Goal: Task Accomplishment & Management: Complete application form

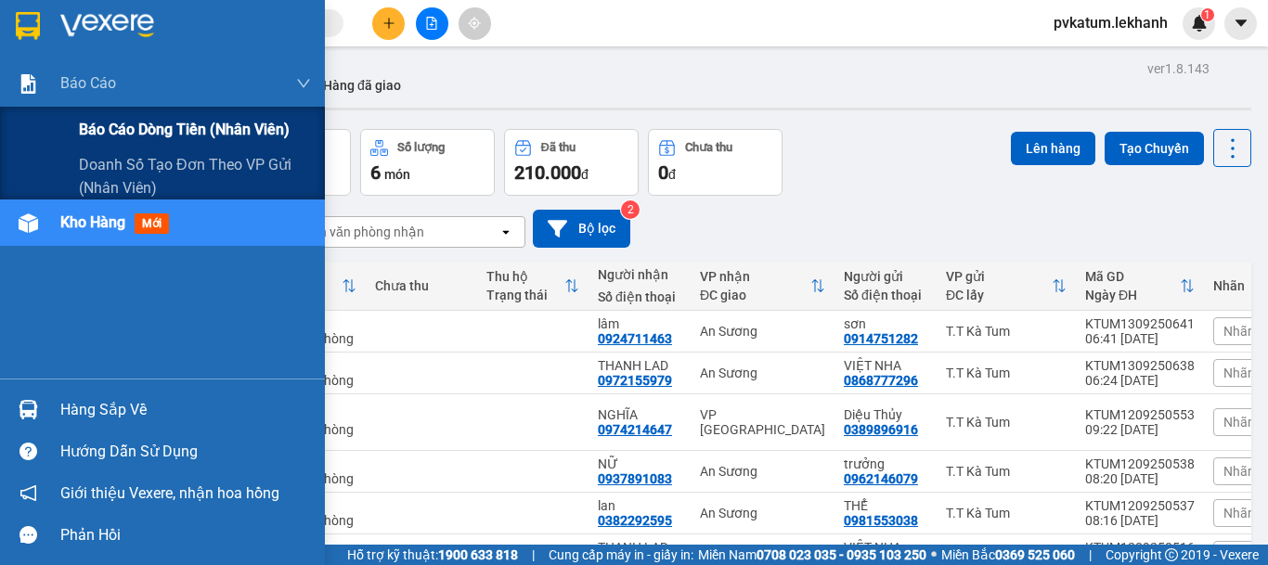
click at [107, 136] on span "Báo cáo dòng tiền (nhân viên)" at bounding box center [184, 129] width 211 height 23
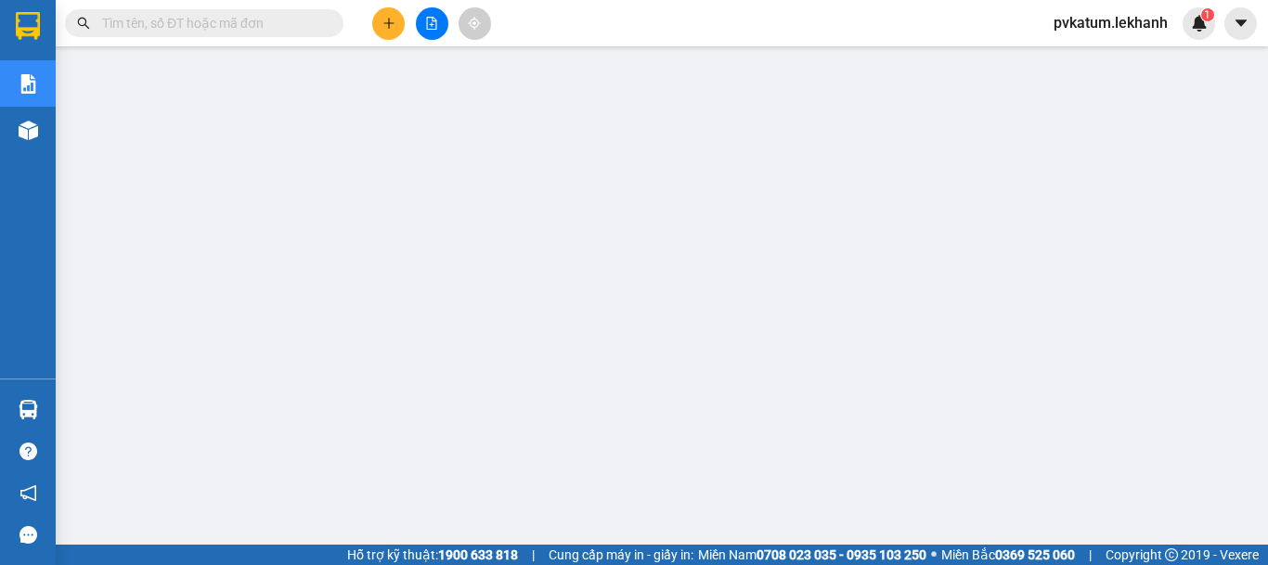
click at [394, 29] on icon "plus" at bounding box center [388, 23] width 13 height 13
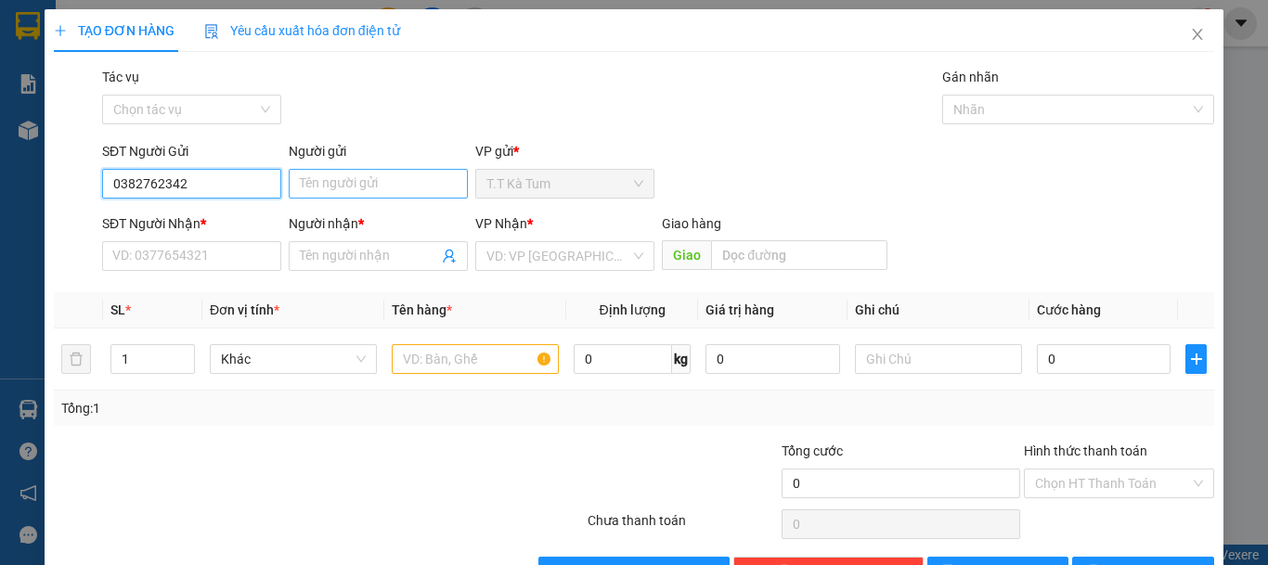
type input "0382762342"
click at [362, 193] on input "Người gửi" at bounding box center [378, 184] width 179 height 30
type input "t"
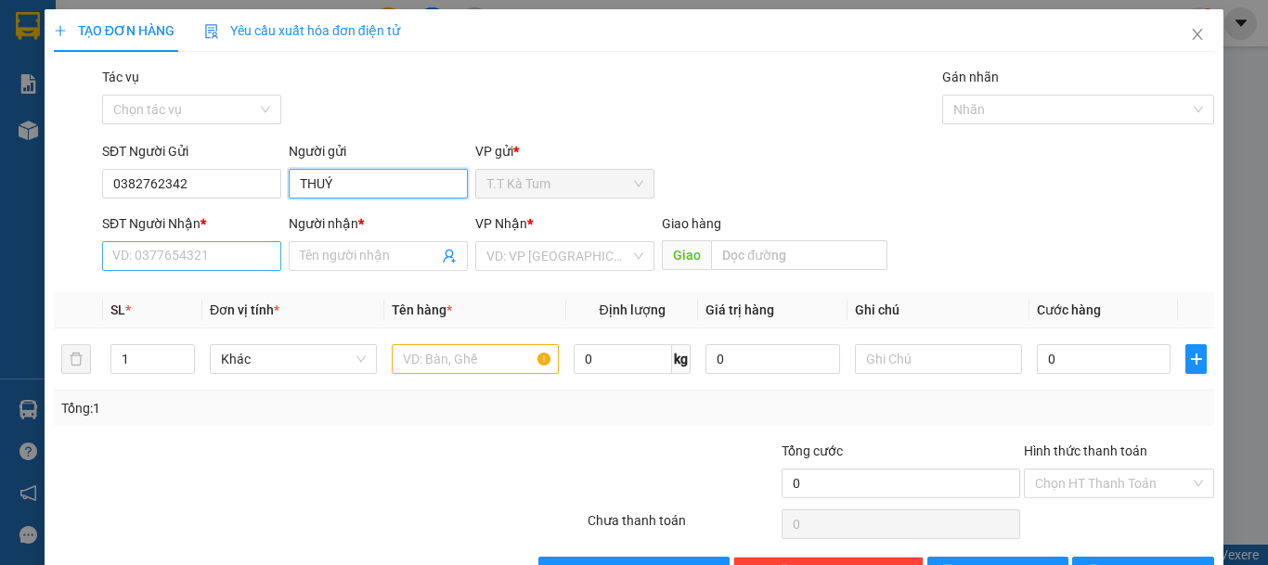
type input "THUÝ"
click at [248, 253] on input "SĐT Người Nhận *" at bounding box center [191, 256] width 179 height 30
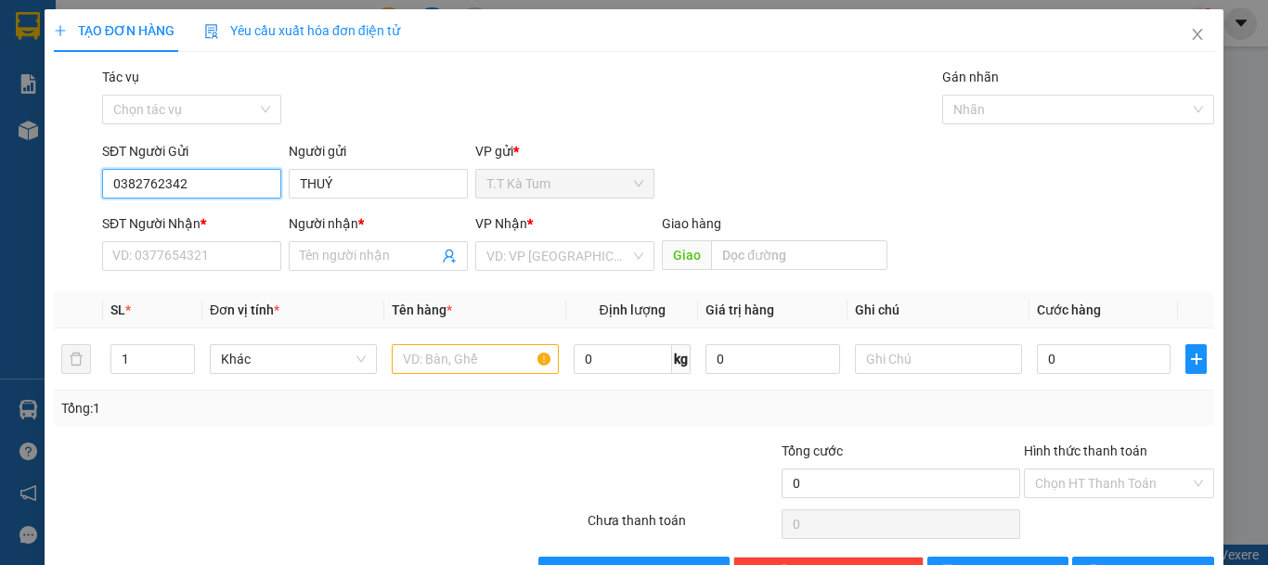
drag, startPoint x: 252, startPoint y: 185, endPoint x: 232, endPoint y: 187, distance: 19.6
click at [234, 187] on input "0382762342" at bounding box center [191, 184] width 179 height 30
click at [232, 187] on input "0382762342" at bounding box center [191, 184] width 179 height 30
click at [237, 188] on input "0382762342" at bounding box center [191, 184] width 179 height 30
click at [240, 186] on input "0382762342" at bounding box center [191, 184] width 179 height 30
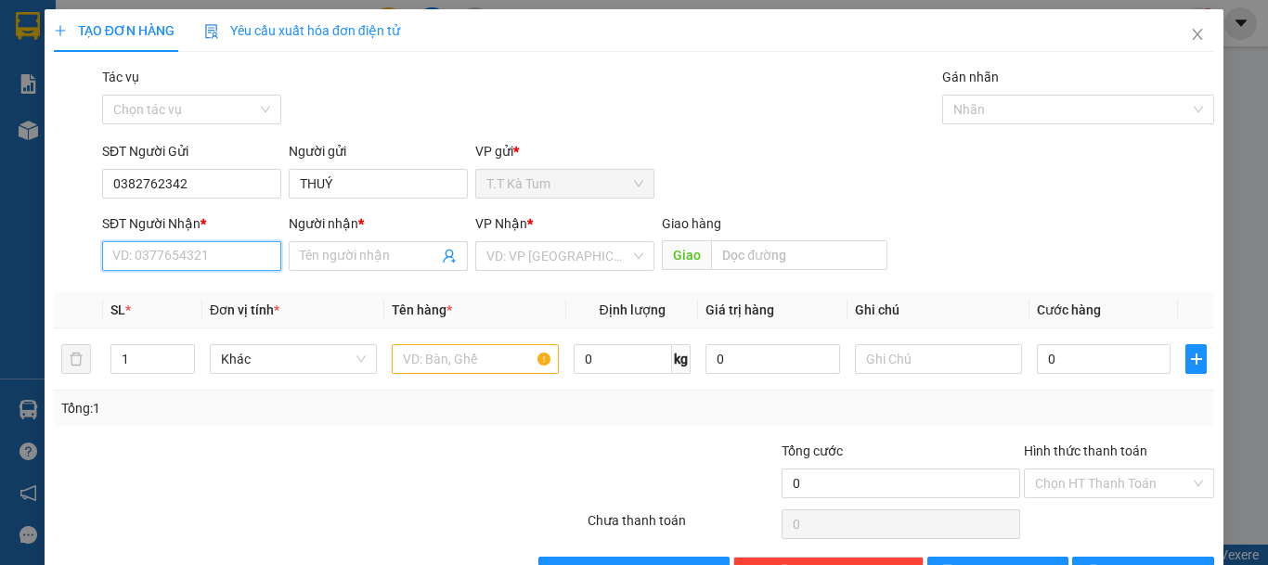
click at [215, 249] on input "SĐT Người Nhận *" at bounding box center [191, 256] width 179 height 30
paste input "0382762342"
type input "0382762342"
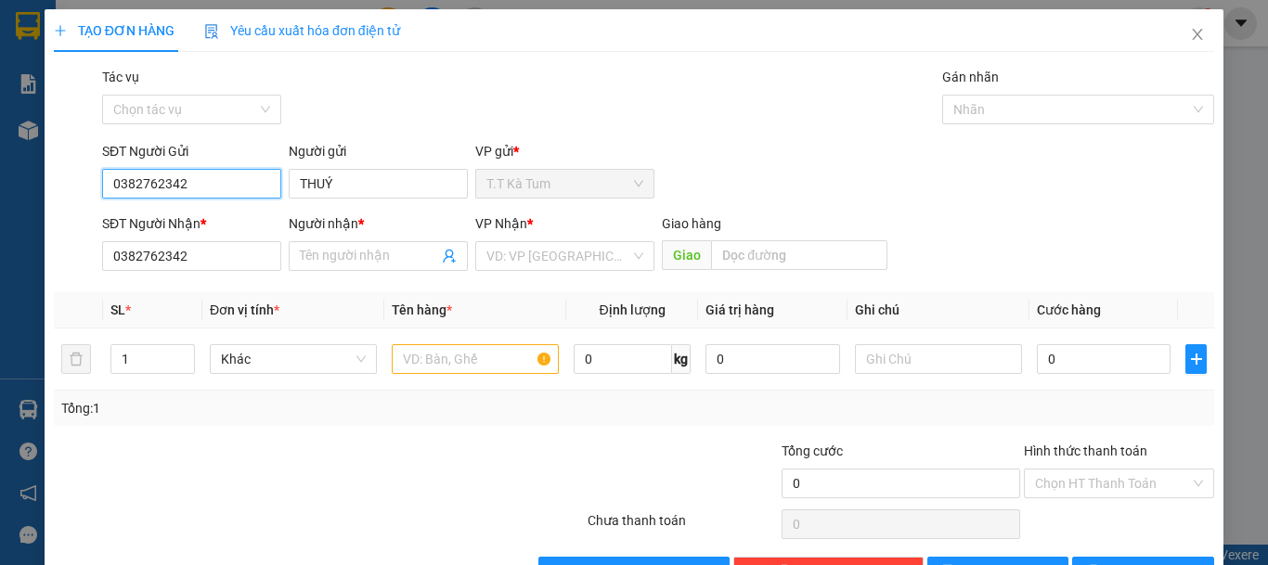
click at [226, 193] on input "0382762342" at bounding box center [191, 184] width 179 height 30
type input "0"
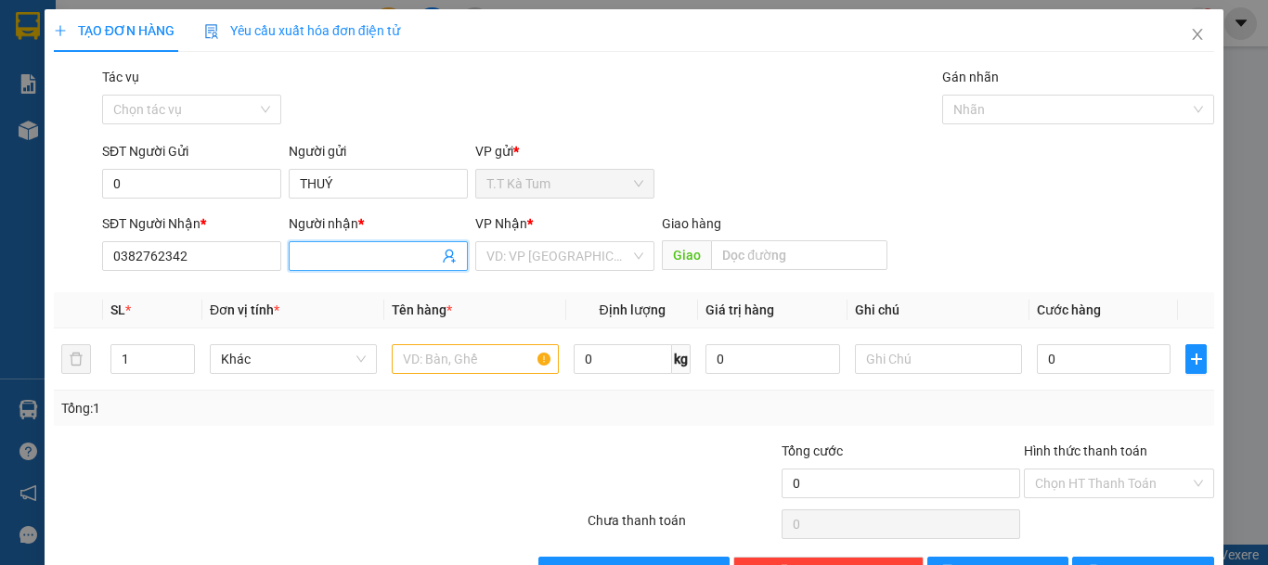
click at [301, 244] on span at bounding box center [378, 256] width 179 height 30
type input "THUÝ"
click at [423, 165] on div "Người gửi" at bounding box center [378, 155] width 179 height 28
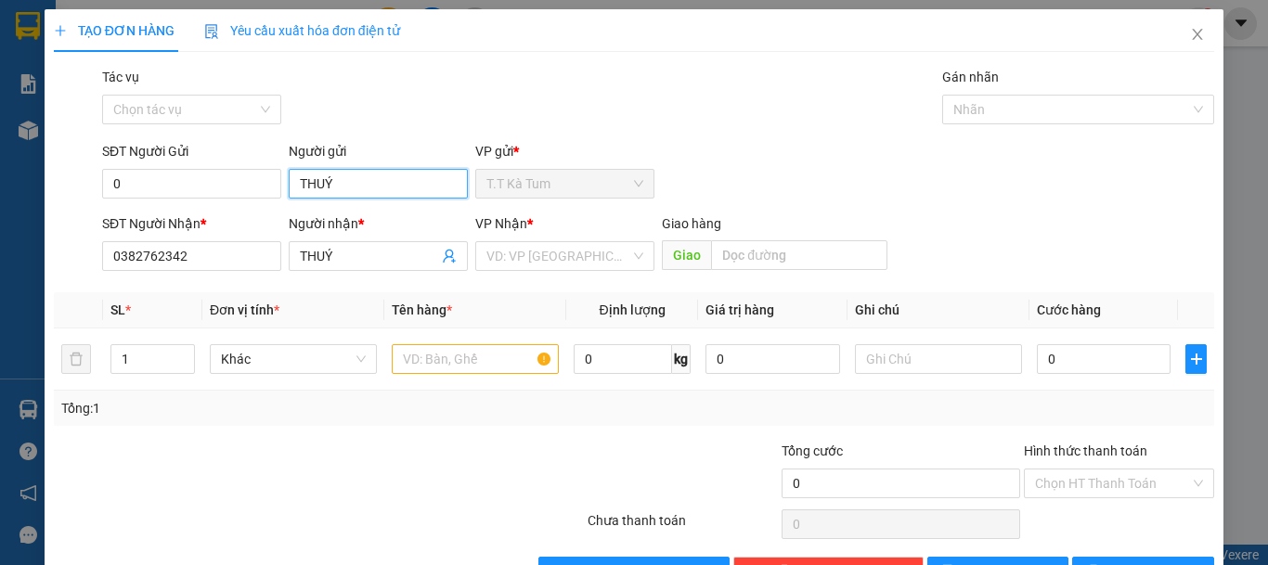
click at [416, 174] on input "THUÝ" at bounding box center [378, 184] width 179 height 30
type input "T"
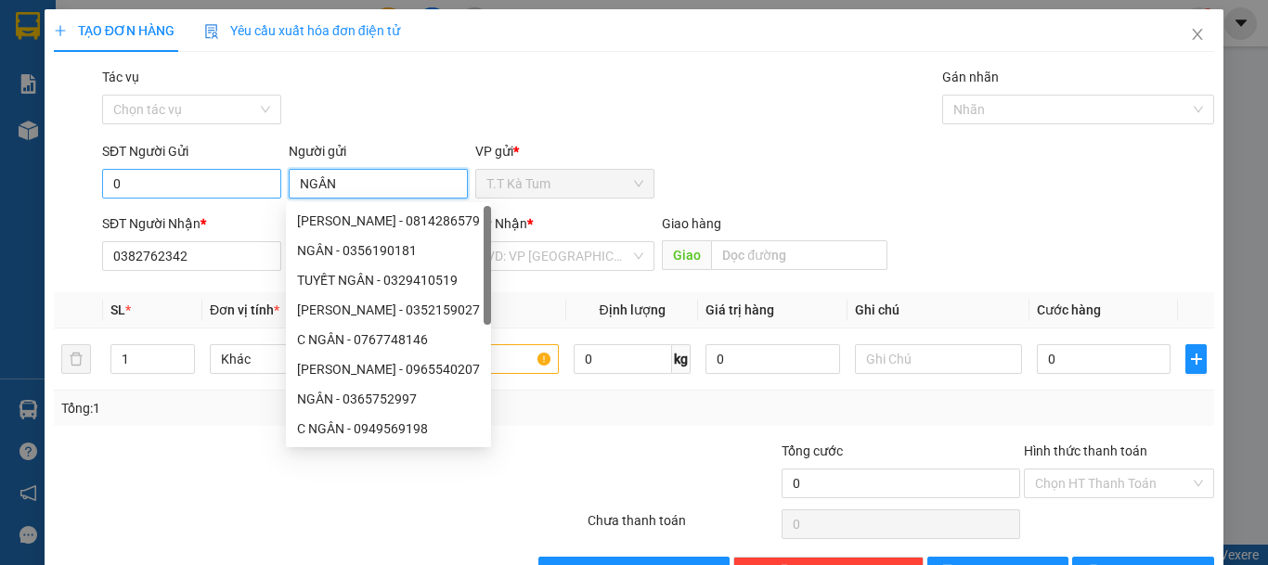
type input "NGÂN"
click at [202, 174] on input "0" at bounding box center [191, 184] width 179 height 30
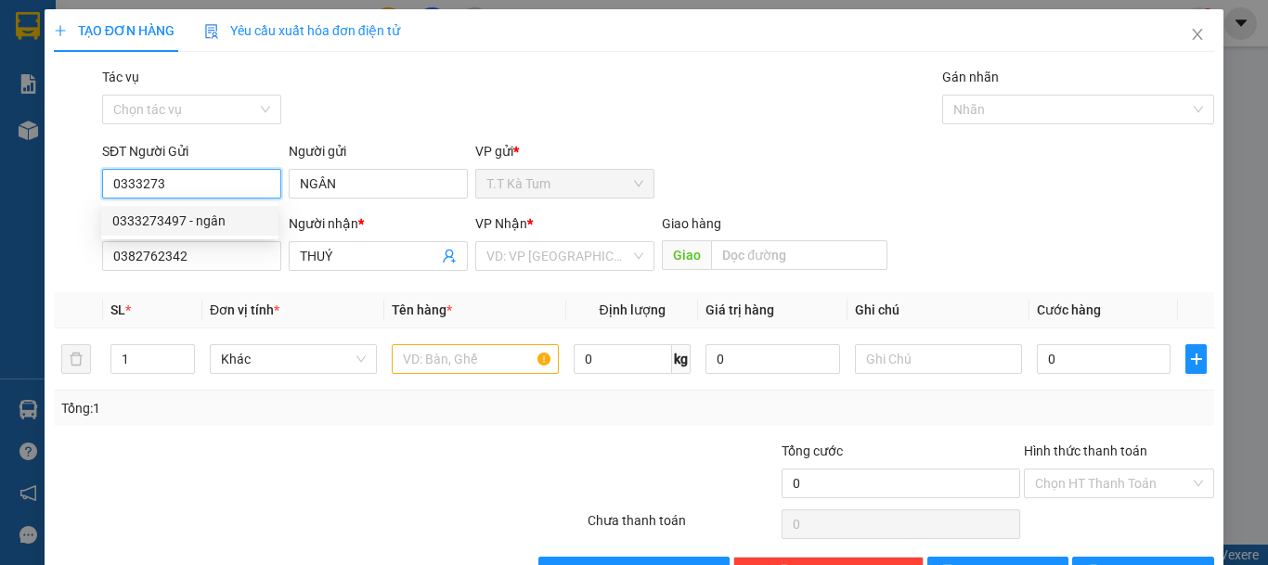
click at [219, 229] on div "0333273497 - ngân" at bounding box center [189, 221] width 155 height 20
type input "0333273497"
type input "ngân"
type input "30.000"
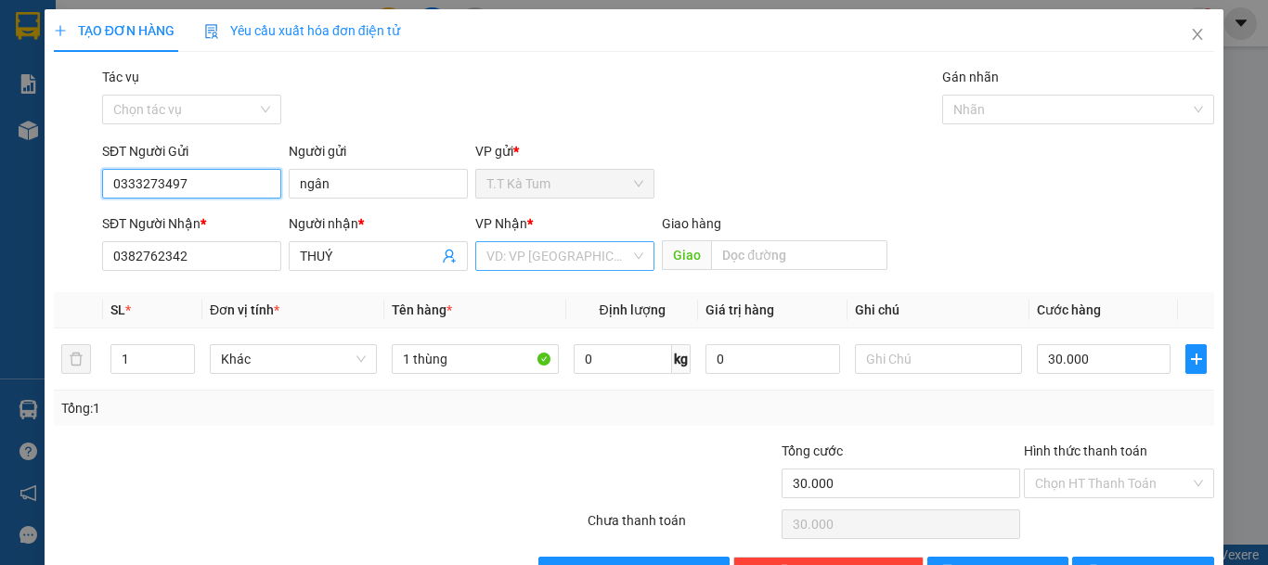
type input "0333273497"
click at [576, 265] on input "search" at bounding box center [558, 256] width 144 height 28
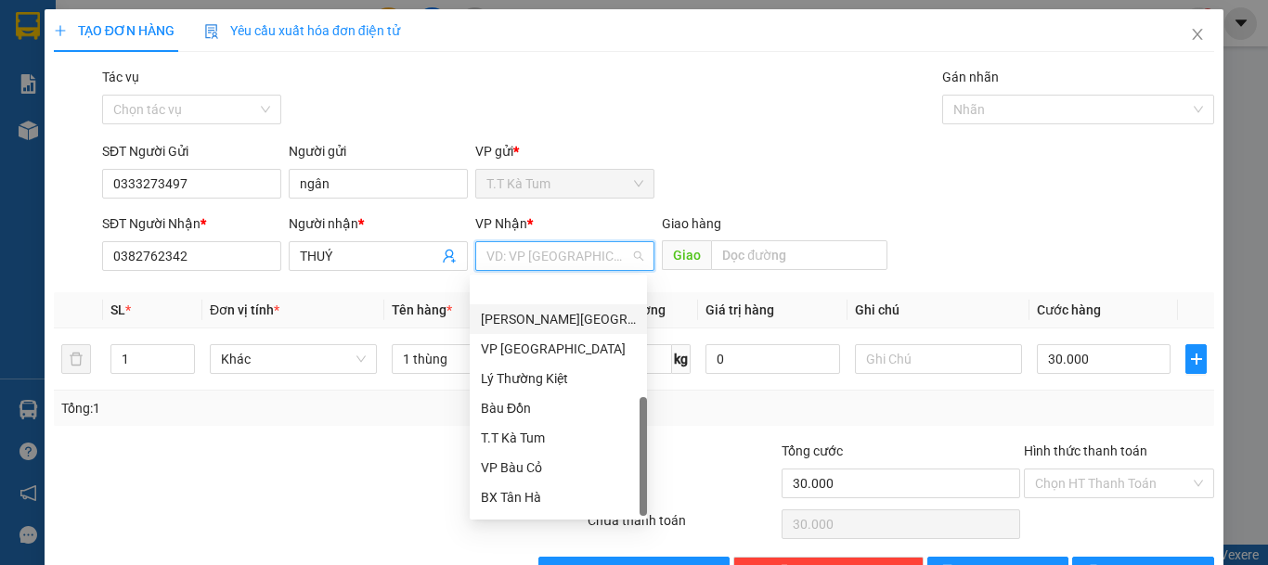
scroll to position [149, 0]
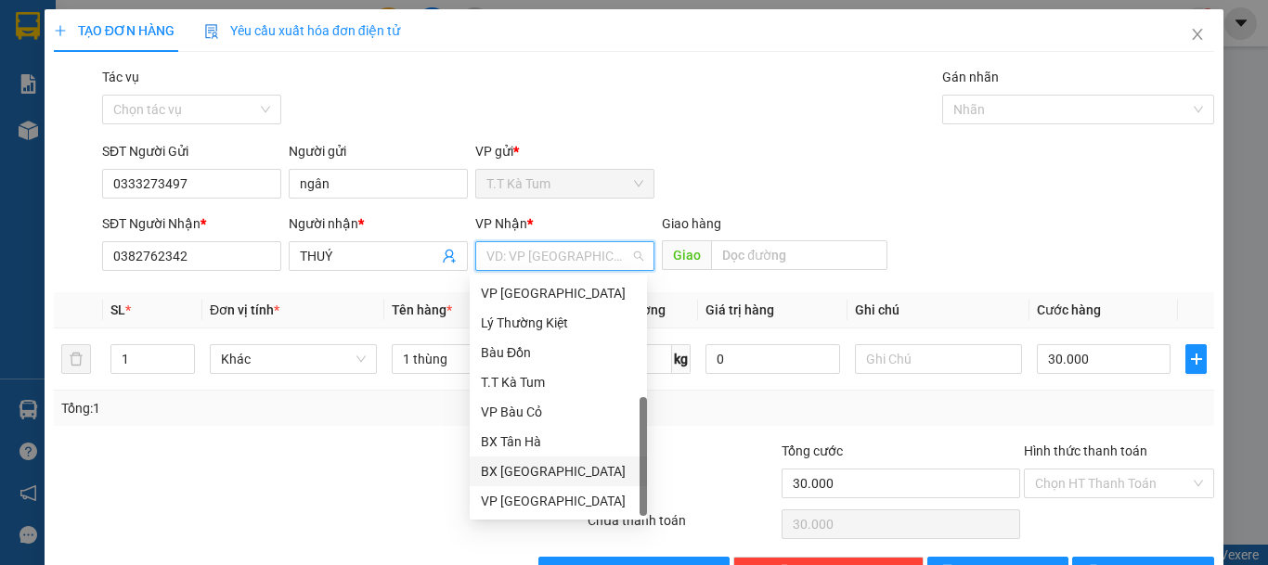
click at [521, 472] on div "BX [GEOGRAPHIC_DATA]" at bounding box center [558, 471] width 155 height 20
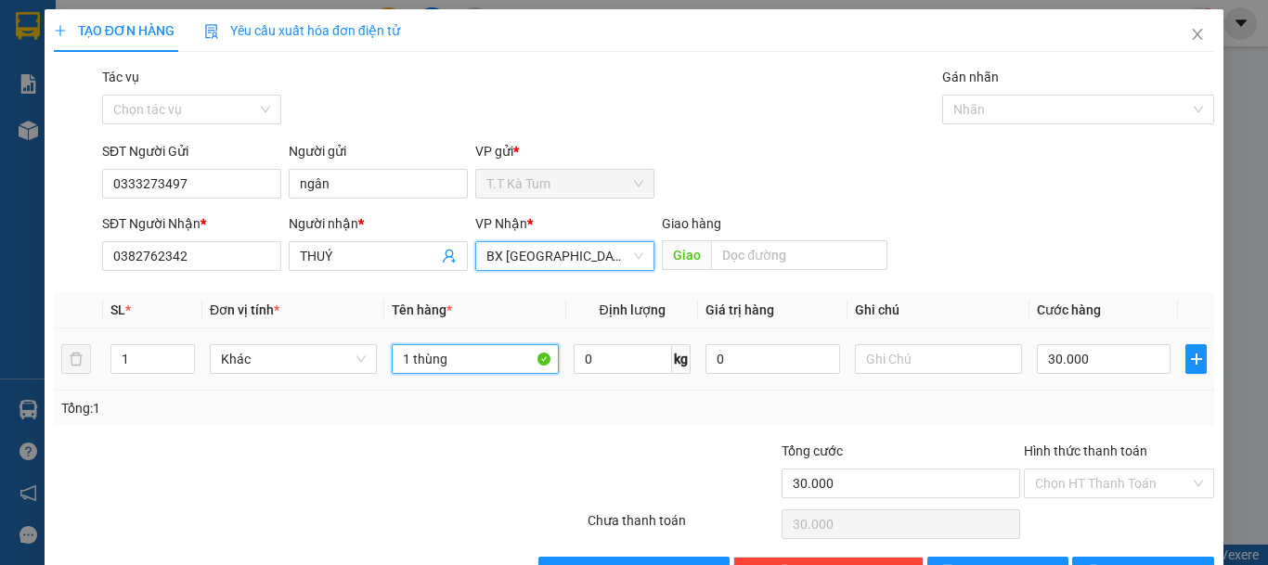
click at [487, 368] on input "1 thùng" at bounding box center [475, 359] width 167 height 30
type input "1 BỌC"
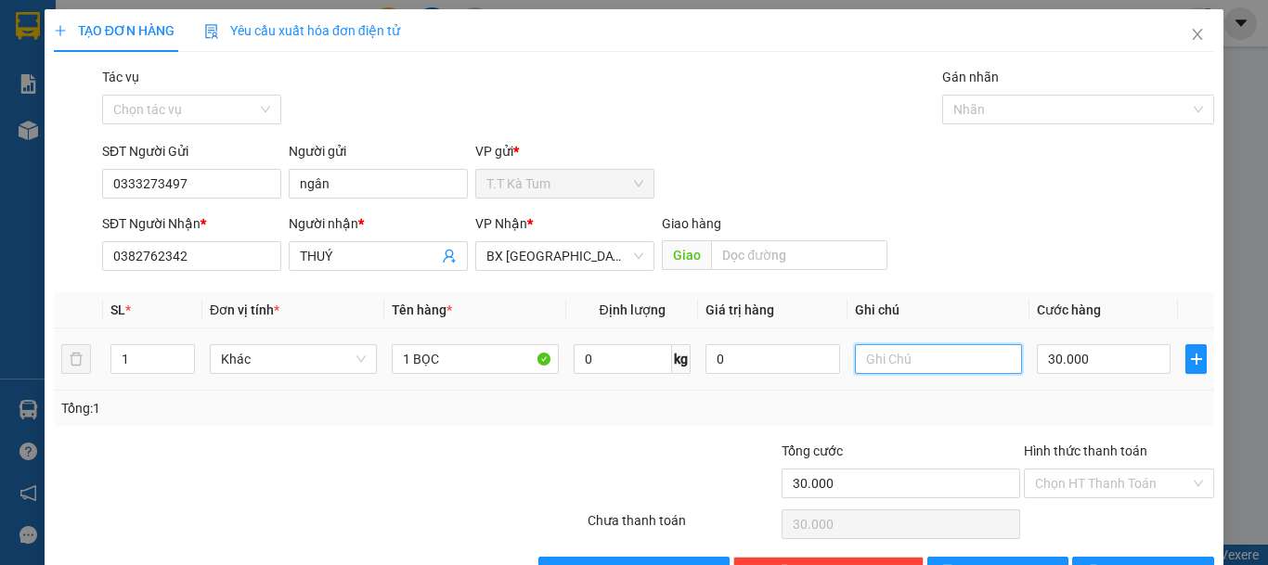
click at [911, 371] on input "text" at bounding box center [938, 359] width 167 height 30
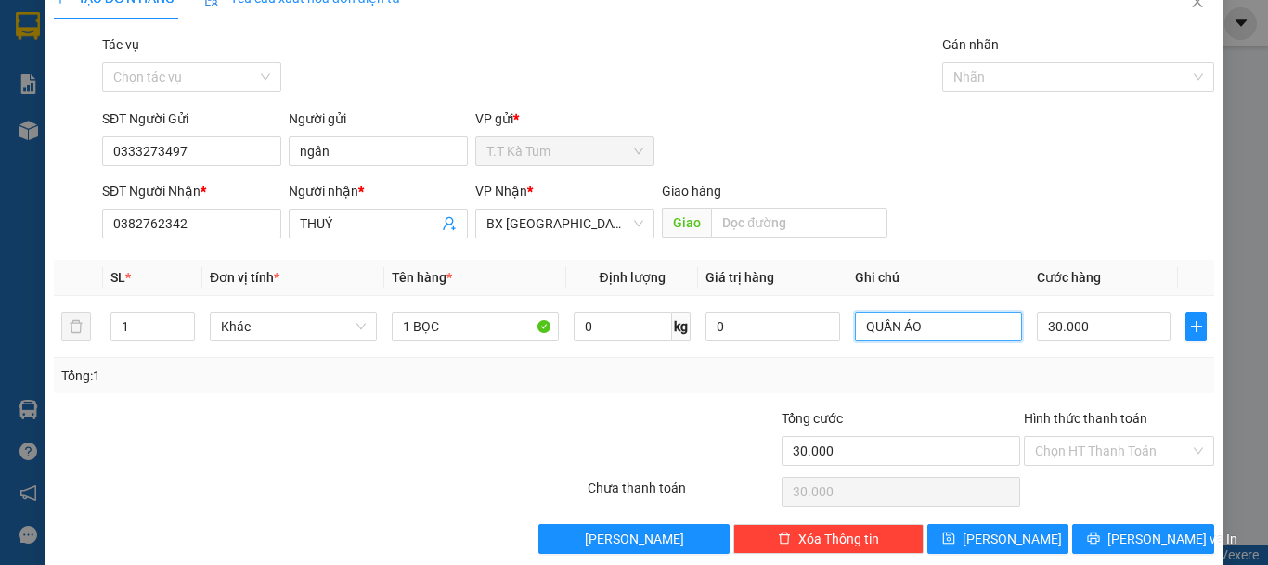
scroll to position [58, 0]
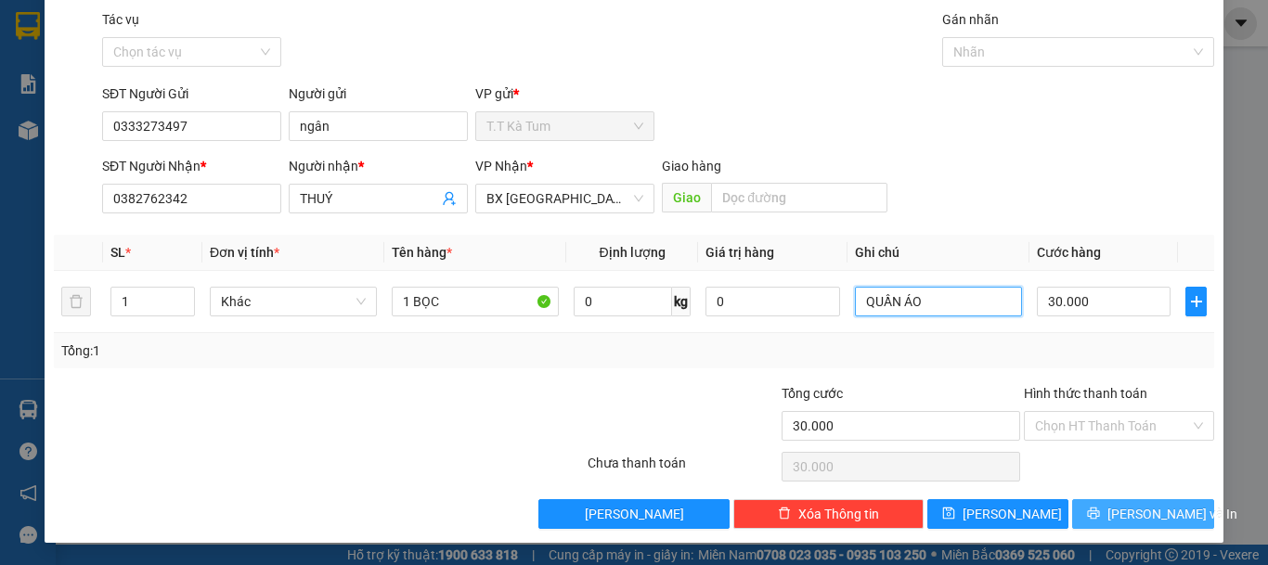
type input "QUẦN ÁO"
click at [1084, 508] on button "[PERSON_NAME] và In" at bounding box center [1143, 514] width 142 height 30
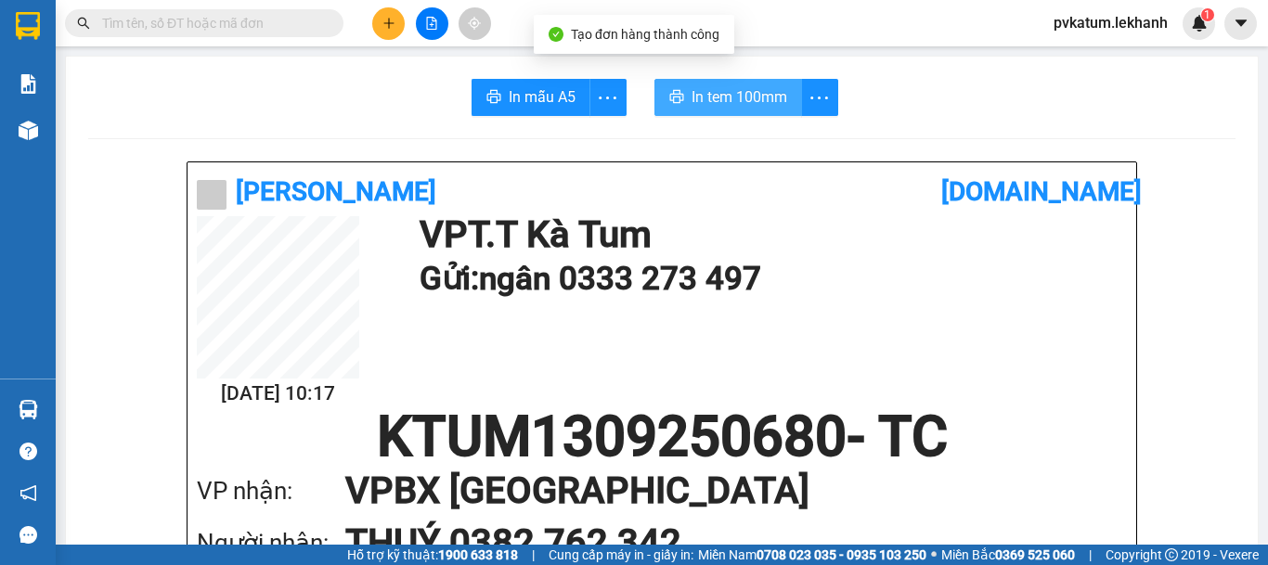
click at [728, 95] on span "In tem 100mm" at bounding box center [739, 96] width 96 height 23
